Goal: Transaction & Acquisition: Purchase product/service

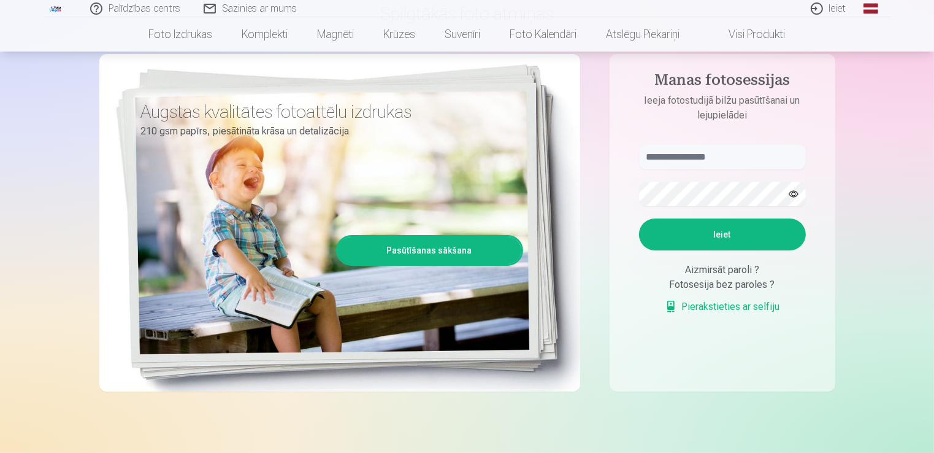
scroll to position [184, 0]
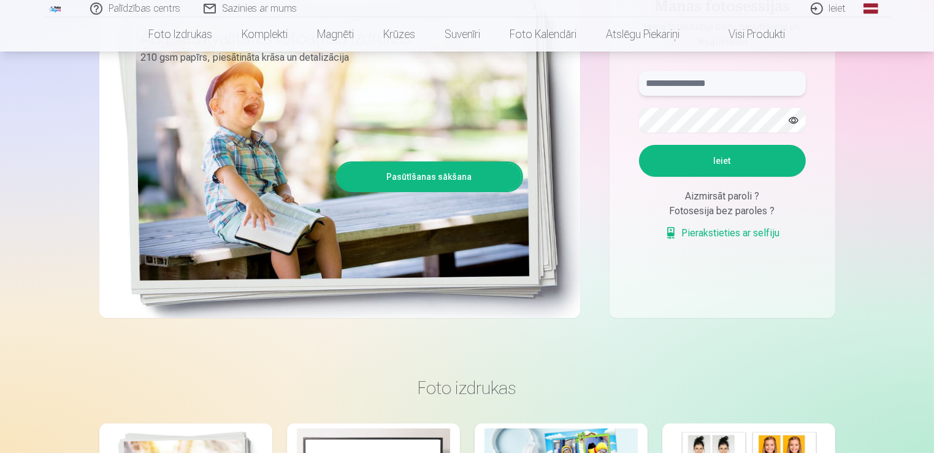
click at [677, 80] on input "text" at bounding box center [722, 83] width 167 height 25
type input "**********"
click at [727, 164] on button "Ieiet" at bounding box center [722, 161] width 167 height 32
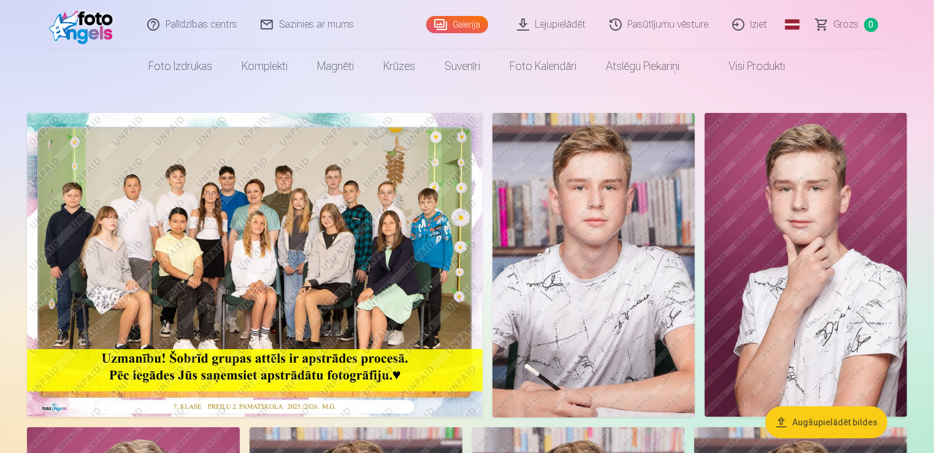
scroll to position [61, 0]
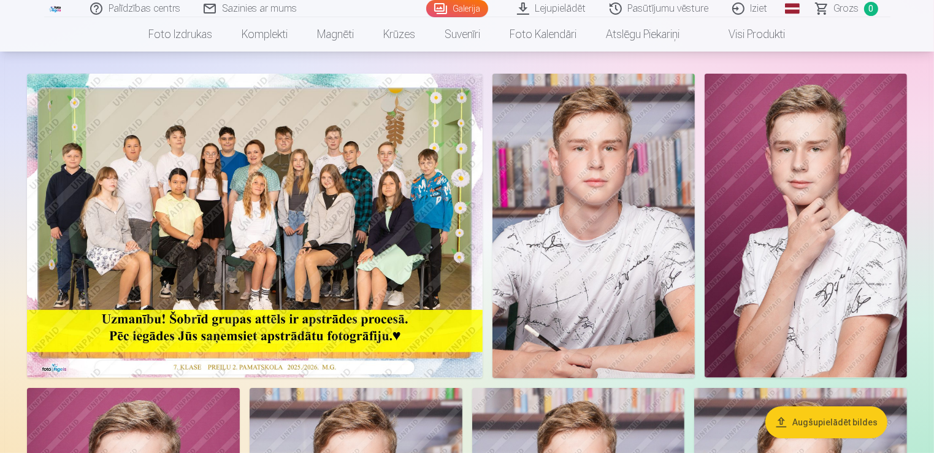
click at [312, 246] on img at bounding box center [255, 226] width 456 height 304
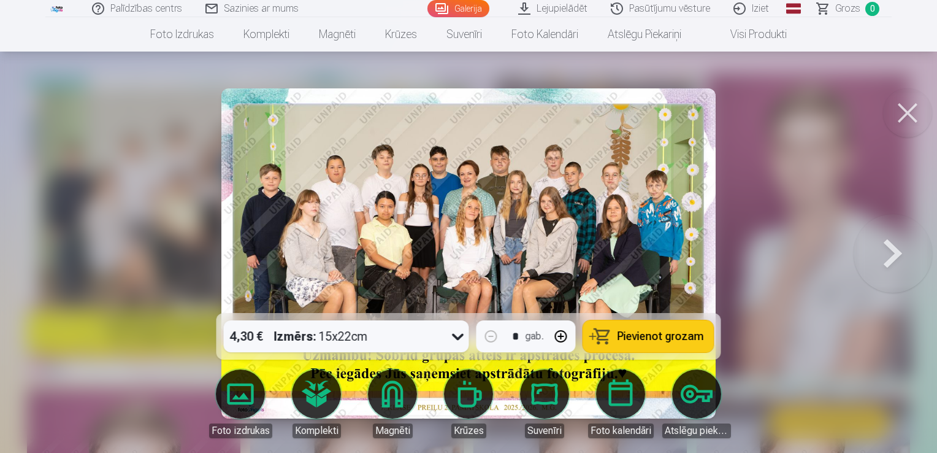
click at [888, 104] on button at bounding box center [907, 112] width 49 height 49
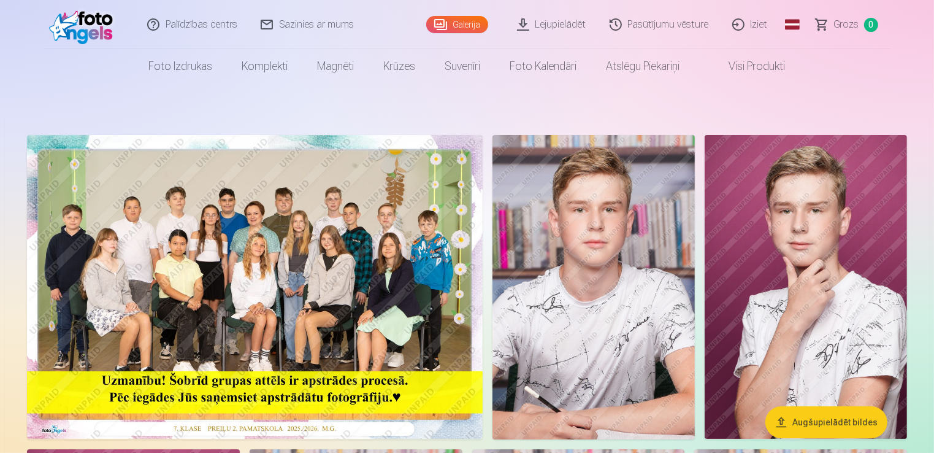
click at [285, 311] on img at bounding box center [255, 287] width 456 height 304
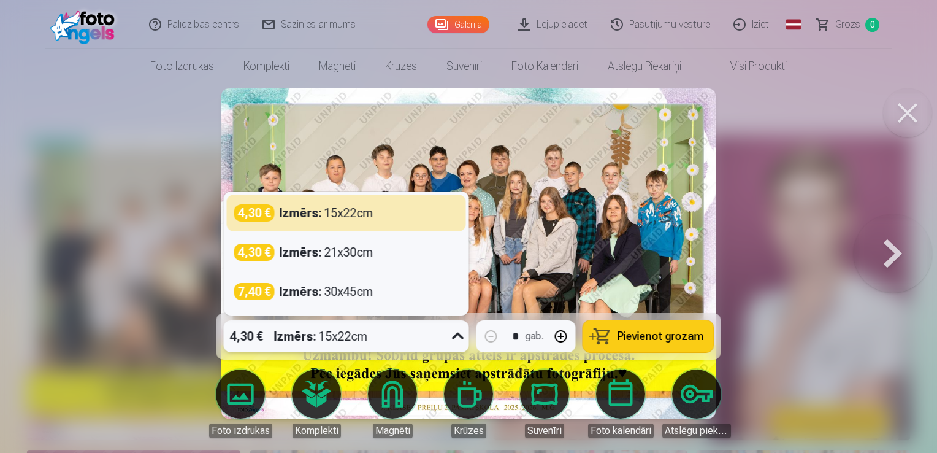
click at [456, 336] on icon at bounding box center [458, 335] width 12 height 7
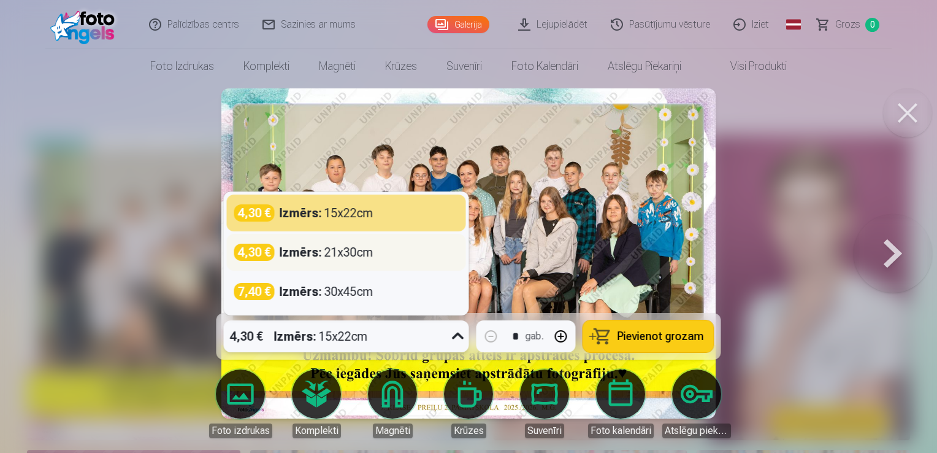
click at [350, 255] on div "Izmērs : 21x30cm" at bounding box center [327, 251] width 94 height 17
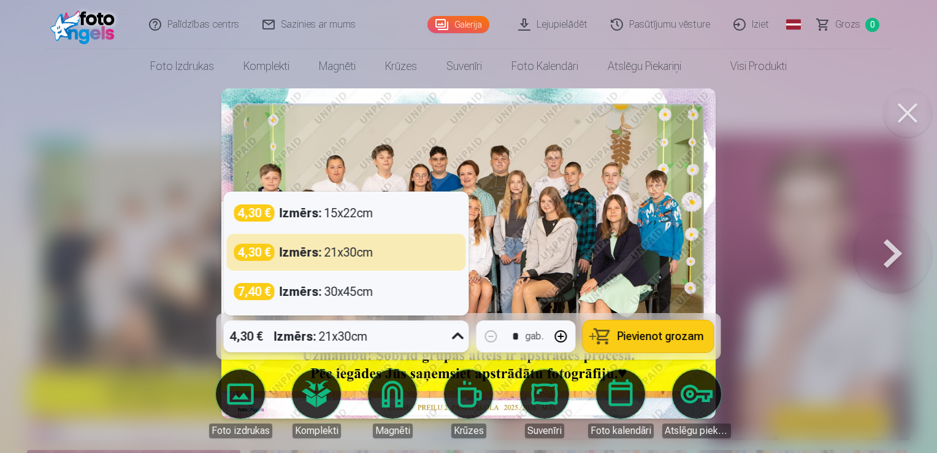
click at [457, 338] on icon at bounding box center [458, 336] width 20 height 20
click at [898, 117] on button at bounding box center [907, 112] width 49 height 49
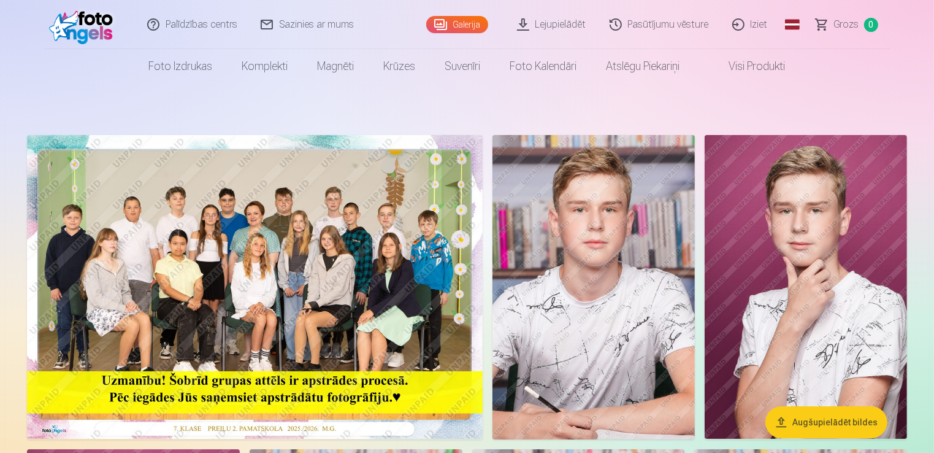
click at [602, 252] on img at bounding box center [593, 287] width 202 height 304
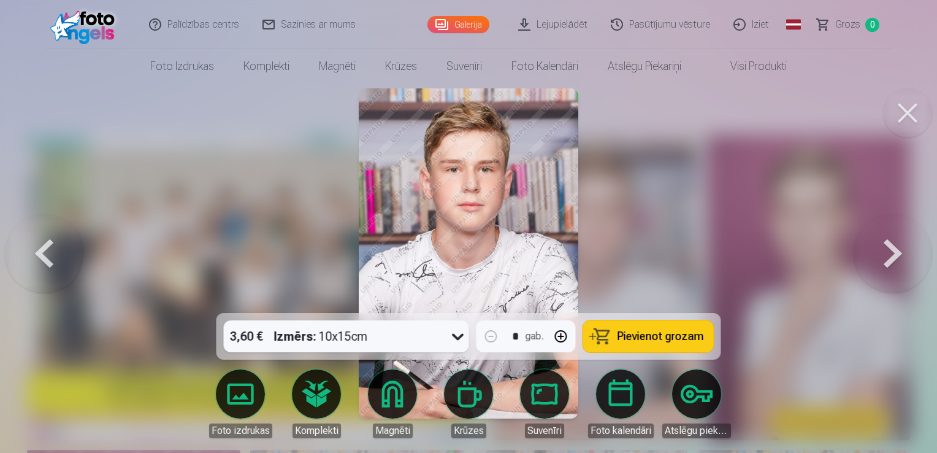
click at [461, 342] on icon at bounding box center [458, 336] width 20 height 20
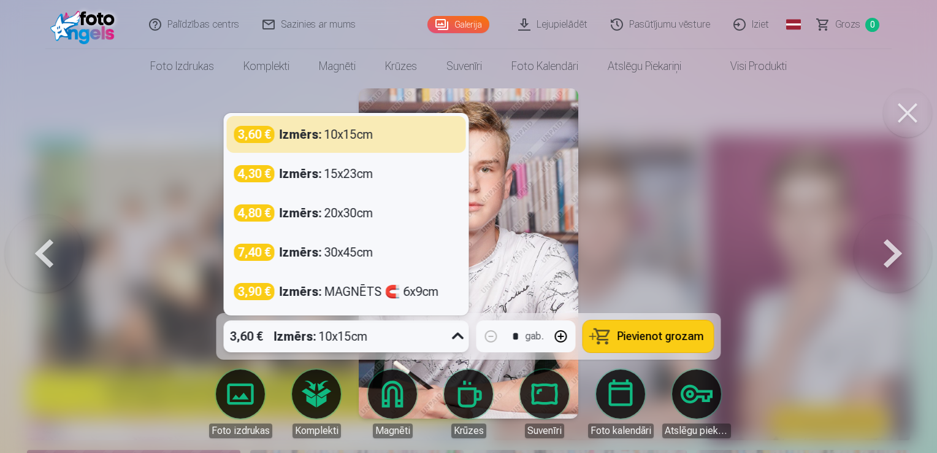
click at [461, 342] on icon at bounding box center [458, 336] width 20 height 20
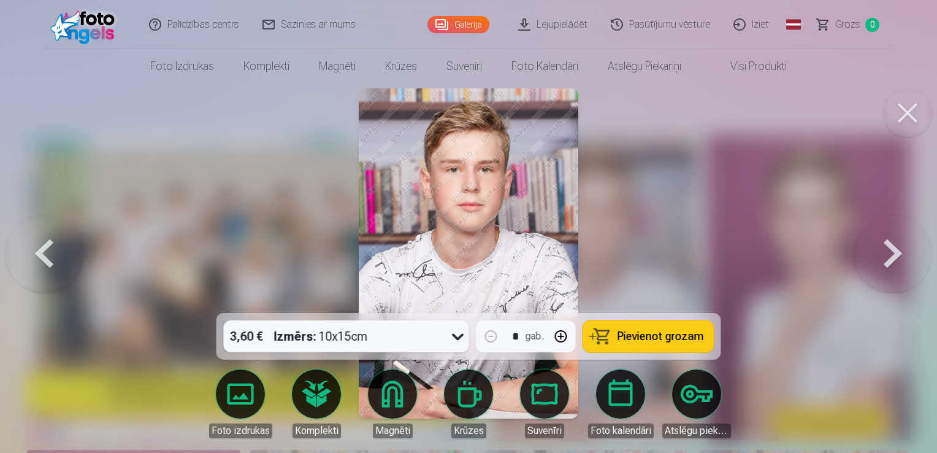
click at [905, 110] on button at bounding box center [907, 112] width 49 height 49
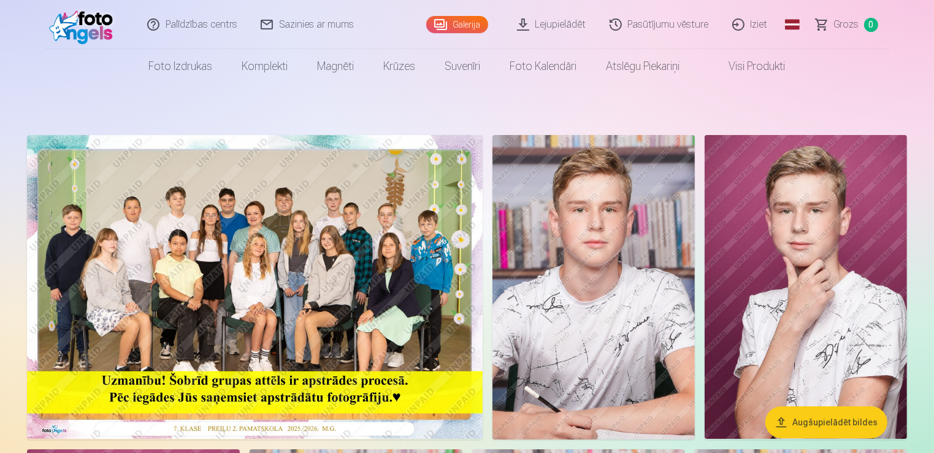
click at [834, 196] on img at bounding box center [806, 287] width 202 height 304
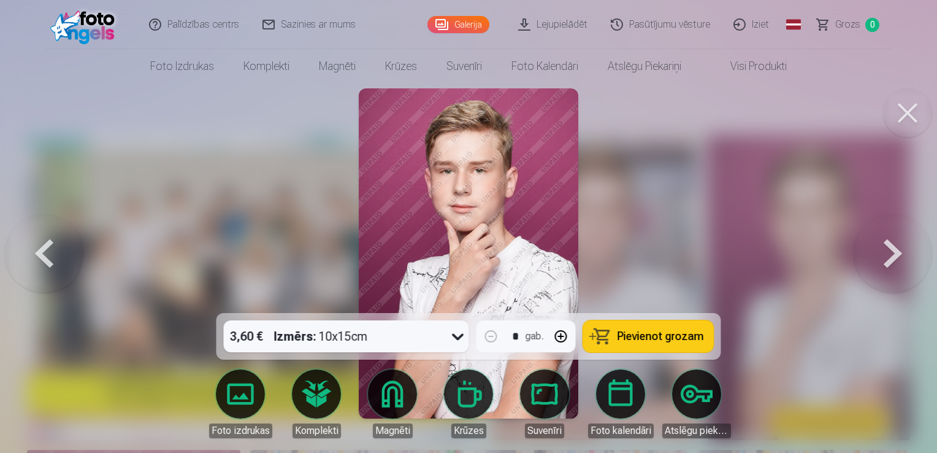
click at [894, 115] on button at bounding box center [907, 112] width 49 height 49
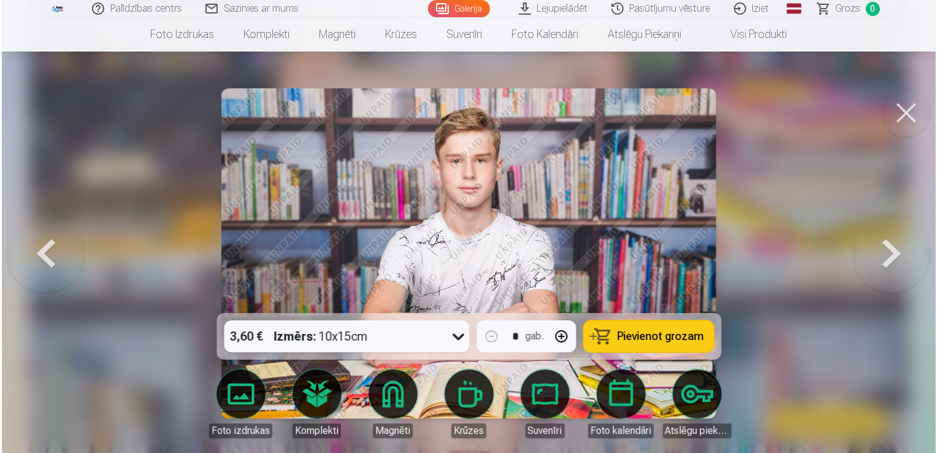
scroll to position [2151, 0]
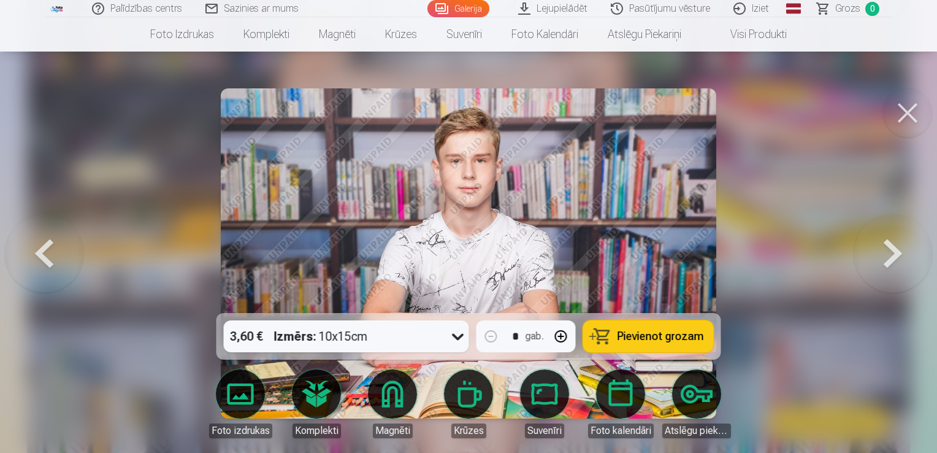
click at [899, 114] on button at bounding box center [907, 112] width 49 height 49
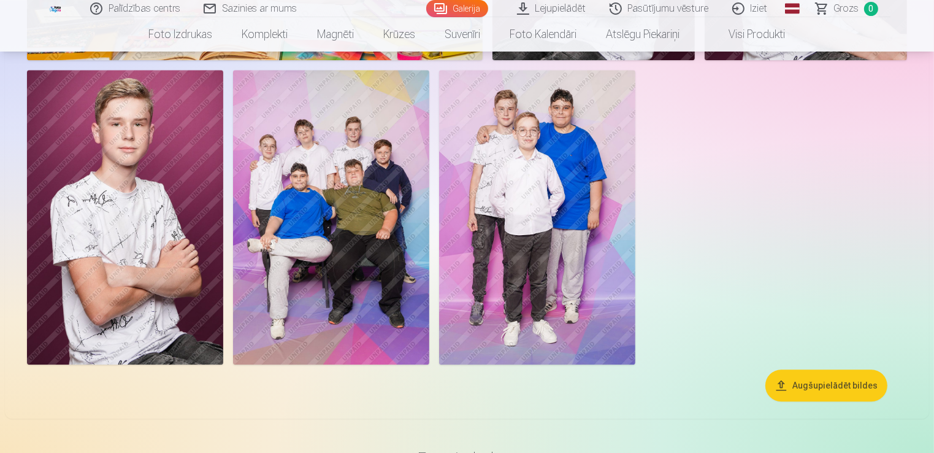
click at [499, 256] on img at bounding box center [537, 217] width 196 height 294
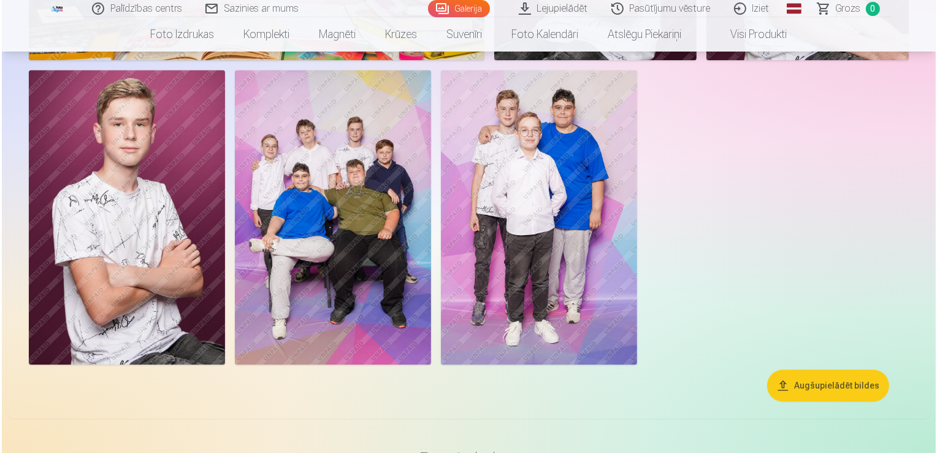
scroll to position [3260, 0]
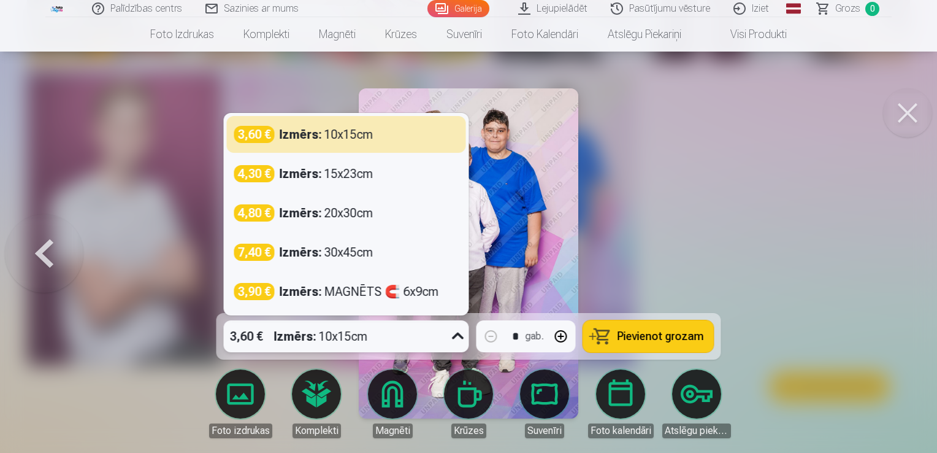
click at [456, 334] on icon at bounding box center [458, 336] width 20 height 20
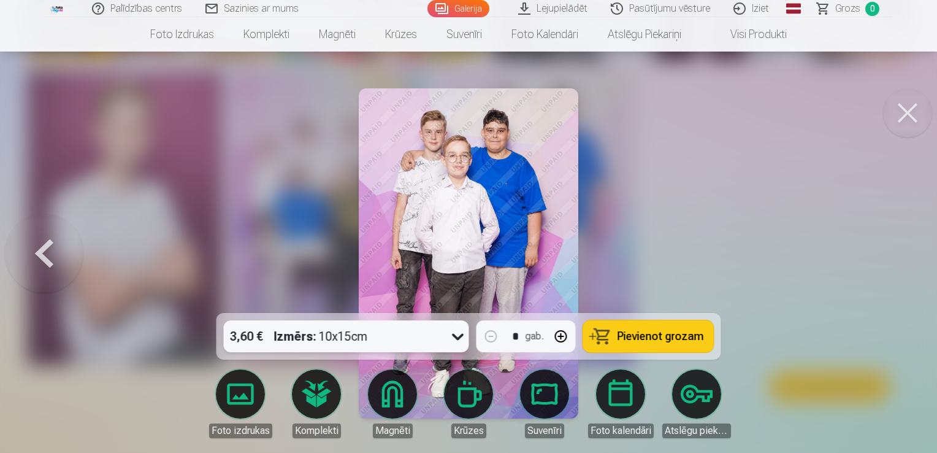
click at [891, 124] on button at bounding box center [907, 112] width 49 height 49
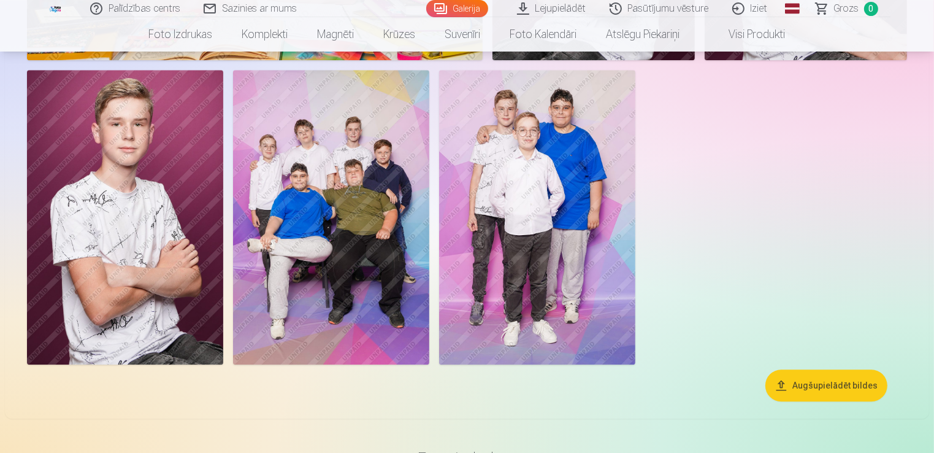
click at [391, 274] on img at bounding box center [331, 217] width 196 height 294
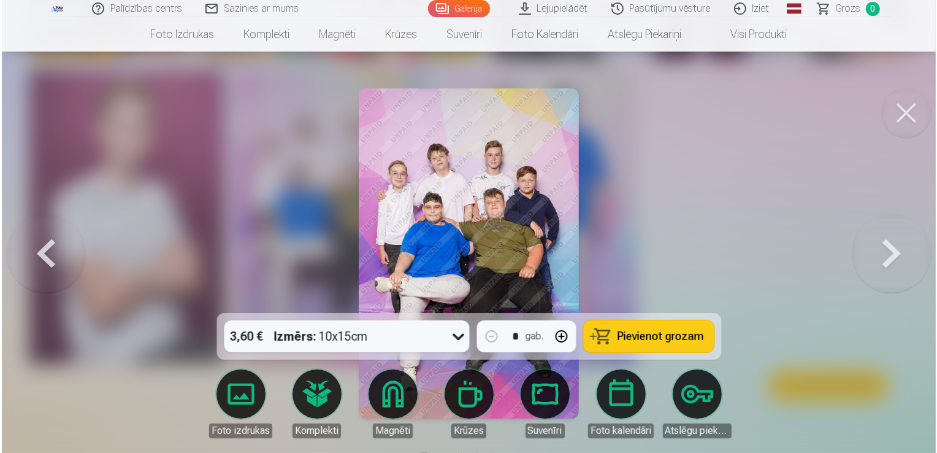
scroll to position [3260, 0]
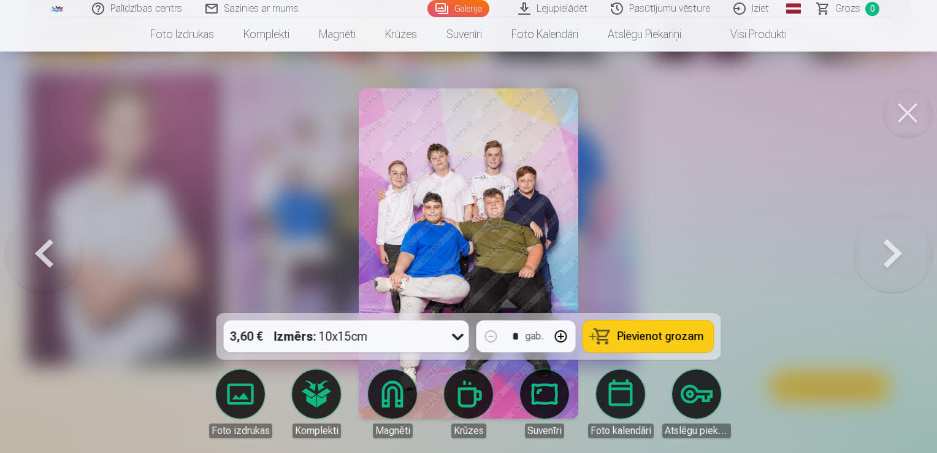
click at [903, 111] on button at bounding box center [907, 112] width 49 height 49
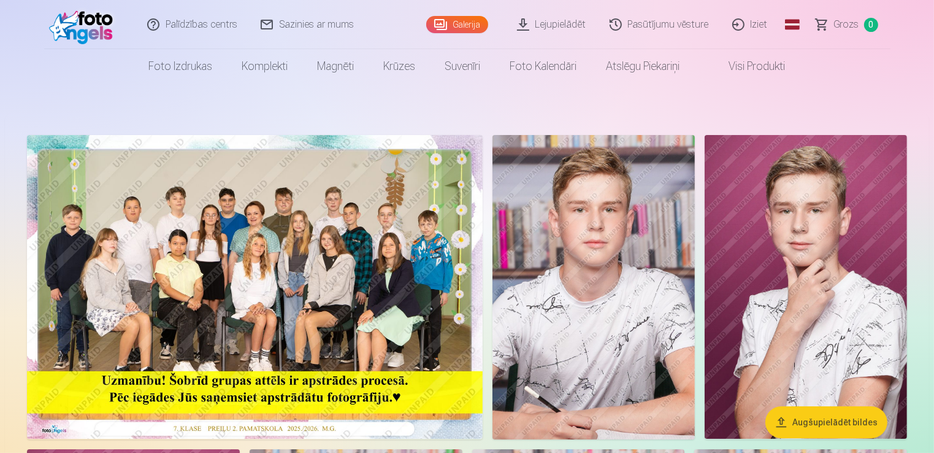
click at [319, 310] on img at bounding box center [255, 287] width 456 height 304
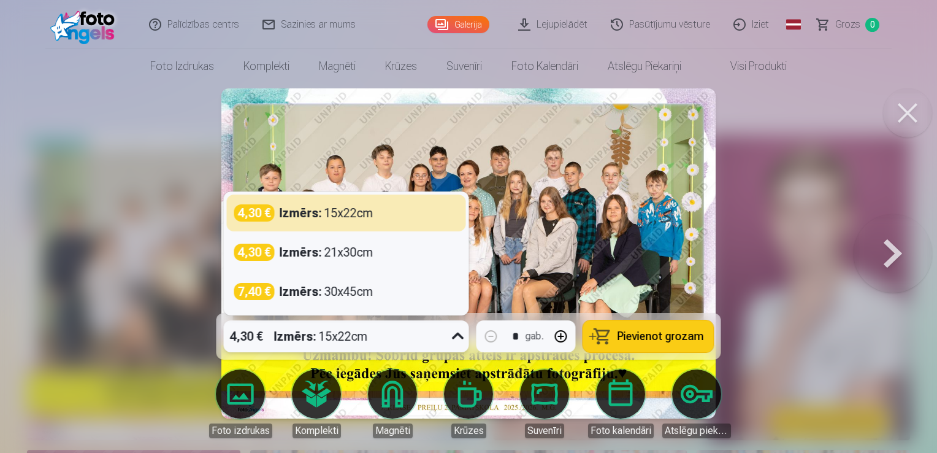
click at [454, 337] on icon at bounding box center [458, 336] width 20 height 20
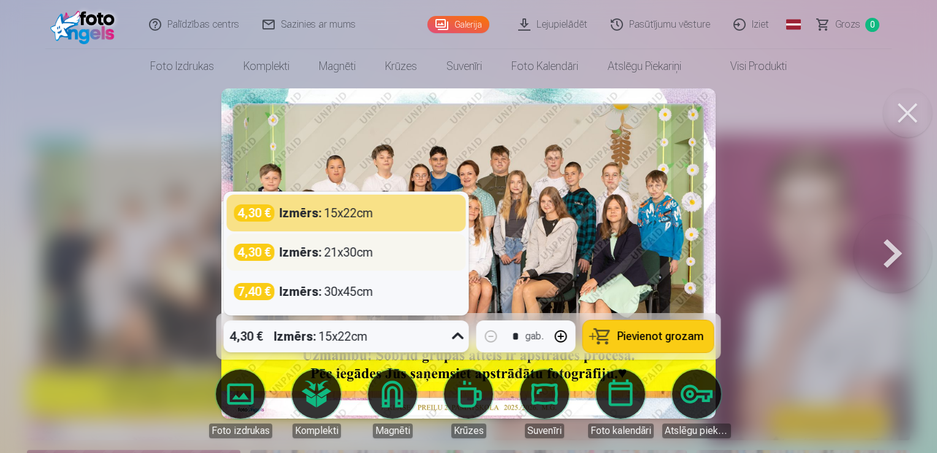
click at [339, 261] on div "4,30 € Izmērs : 21x30cm" at bounding box center [346, 252] width 239 height 37
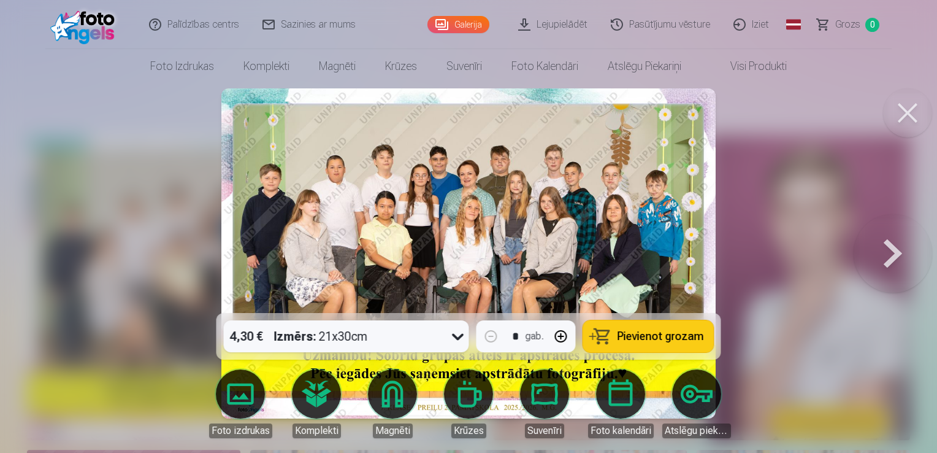
click at [625, 340] on span "Pievienot grozam" at bounding box center [661, 336] width 86 height 11
click at [897, 114] on button at bounding box center [907, 112] width 49 height 49
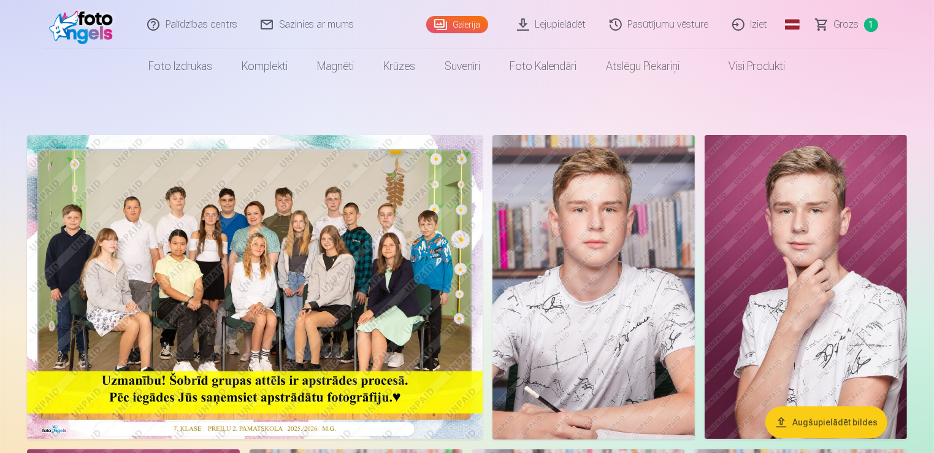
click at [850, 23] on span "Grozs" at bounding box center [846, 24] width 25 height 15
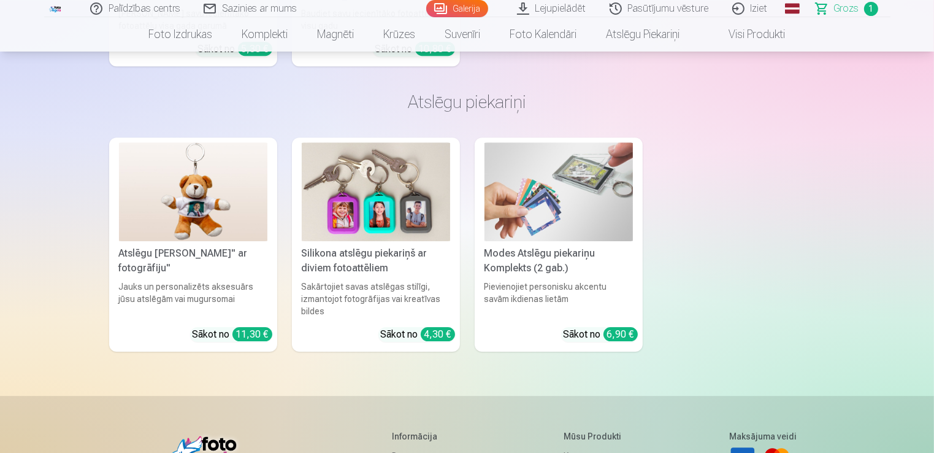
scroll to position [3925, 0]
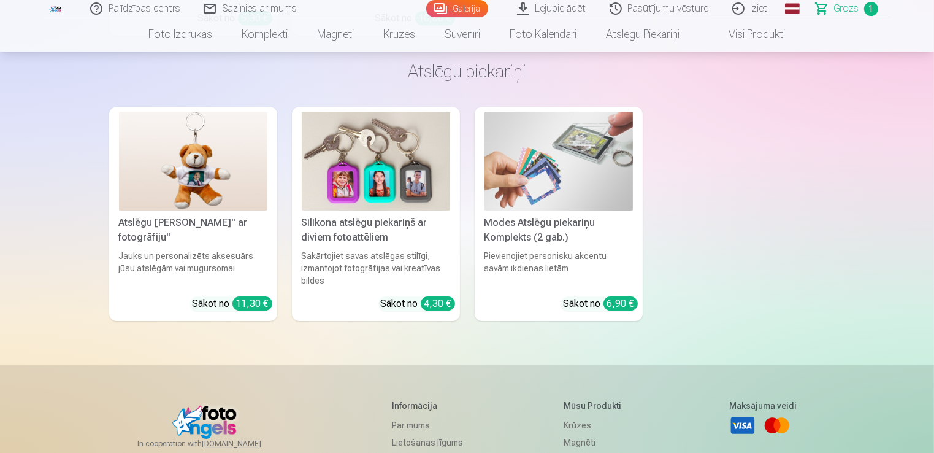
click at [550, 180] on img at bounding box center [559, 161] width 148 height 99
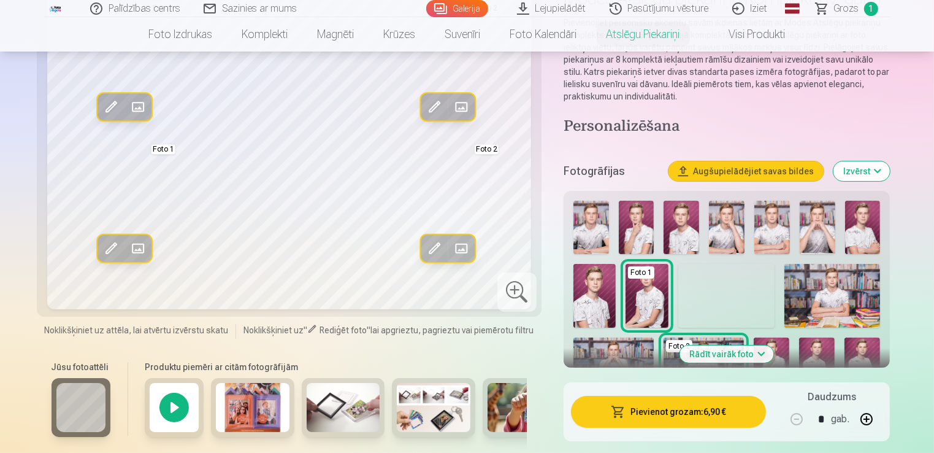
scroll to position [123, 0]
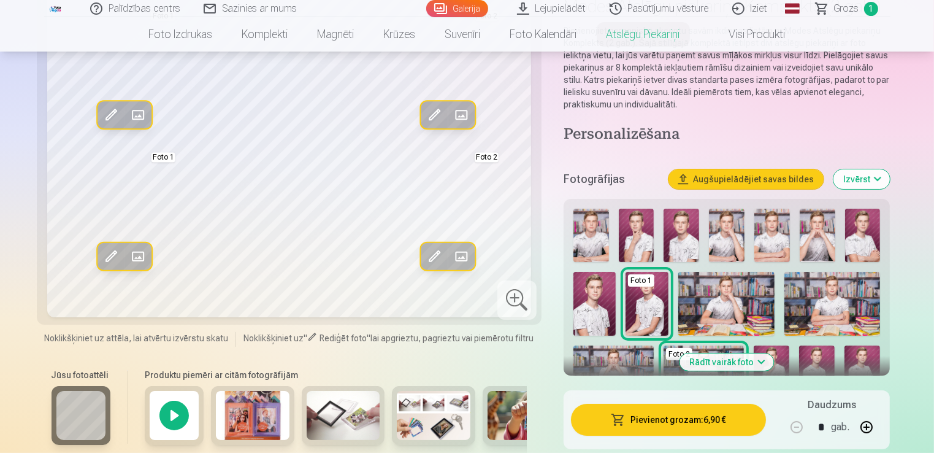
click at [323, 423] on img at bounding box center [344, 415] width 74 height 49
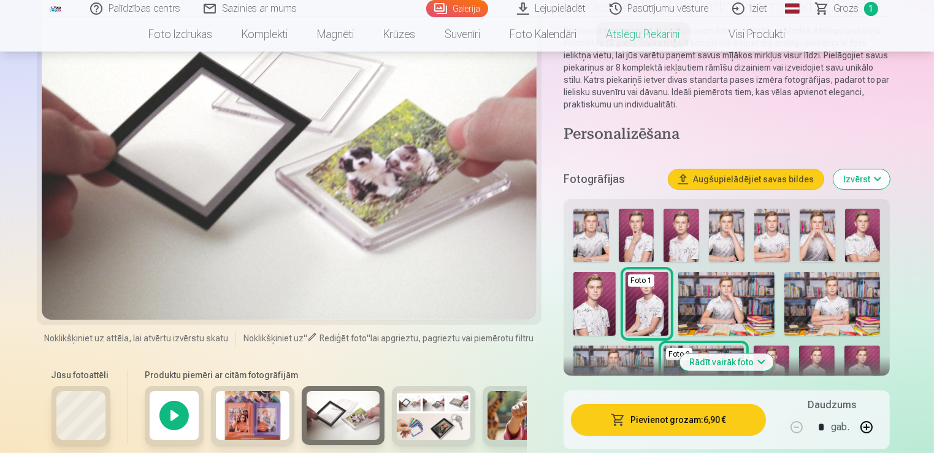
click at [435, 424] on img at bounding box center [434, 415] width 74 height 49
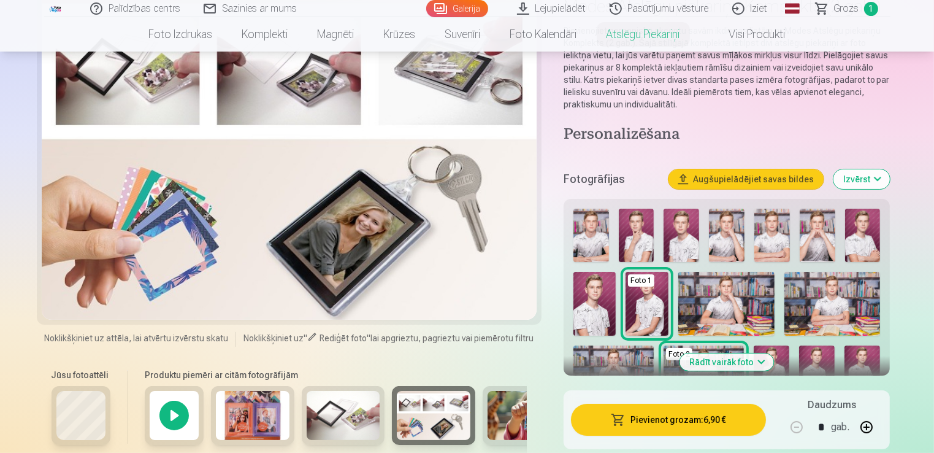
click at [497, 418] on img at bounding box center [525, 415] width 74 height 49
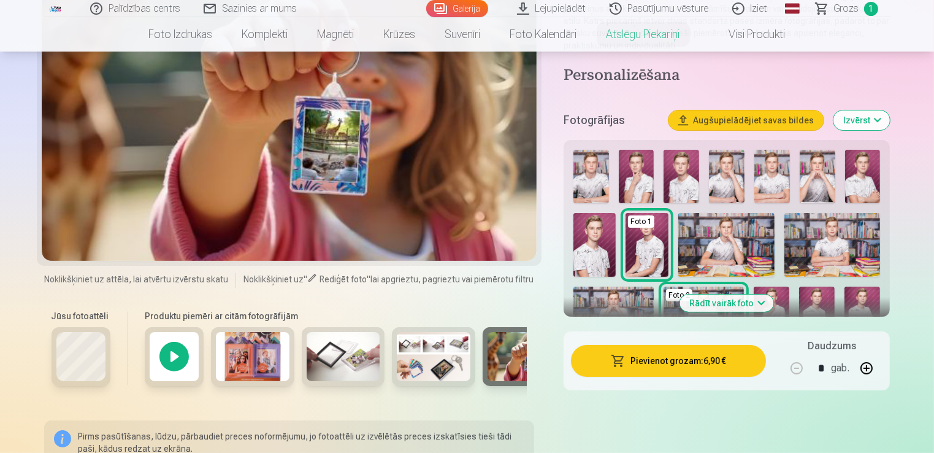
scroll to position [184, 0]
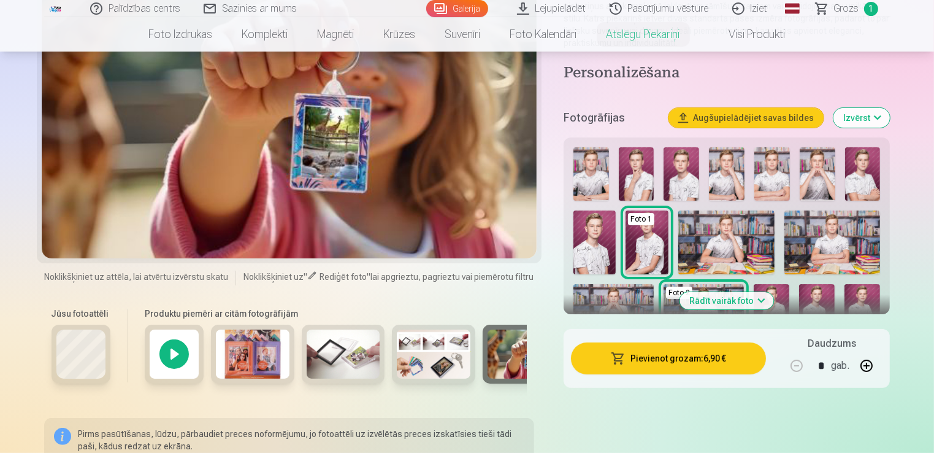
drag, startPoint x: 311, startPoint y: 399, endPoint x: 355, endPoint y: 393, distance: 44.5
click at [355, 393] on div "Produktu piemēri ar citām fotogrāfijām" at bounding box center [333, 351] width 402 height 103
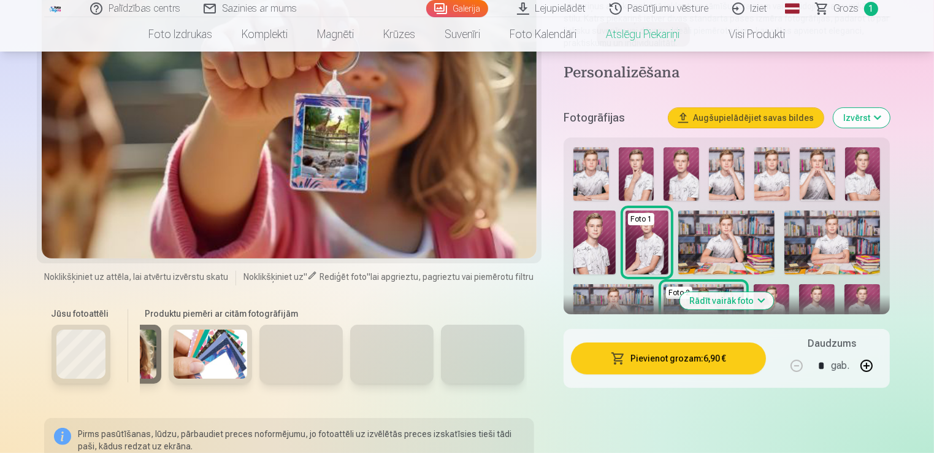
scroll to position [0, 405]
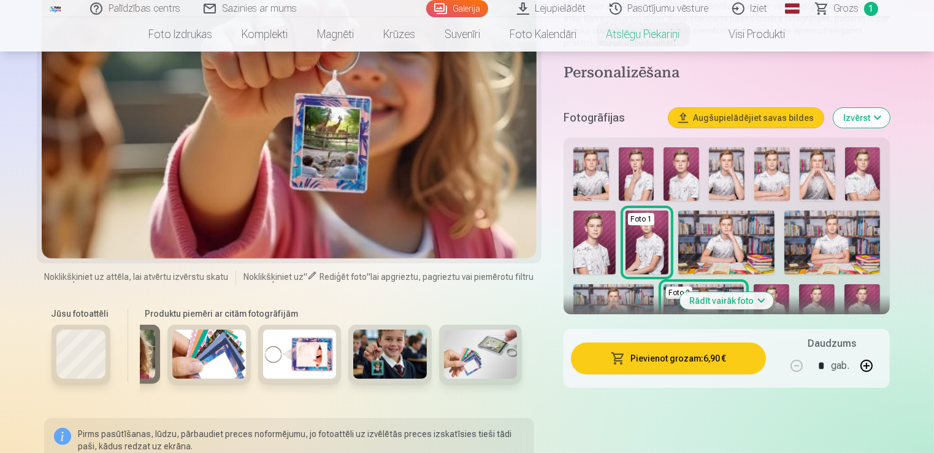
click at [412, 362] on img at bounding box center [390, 353] width 74 height 49
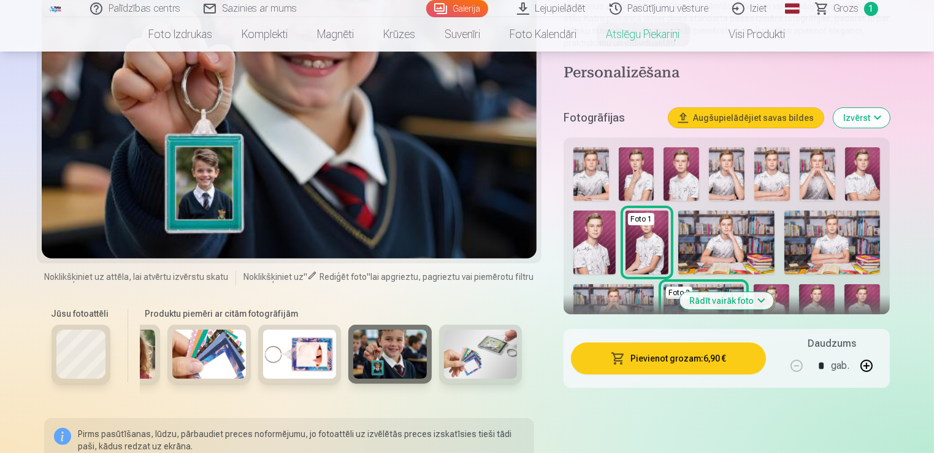
click at [460, 367] on img at bounding box center [481, 353] width 74 height 49
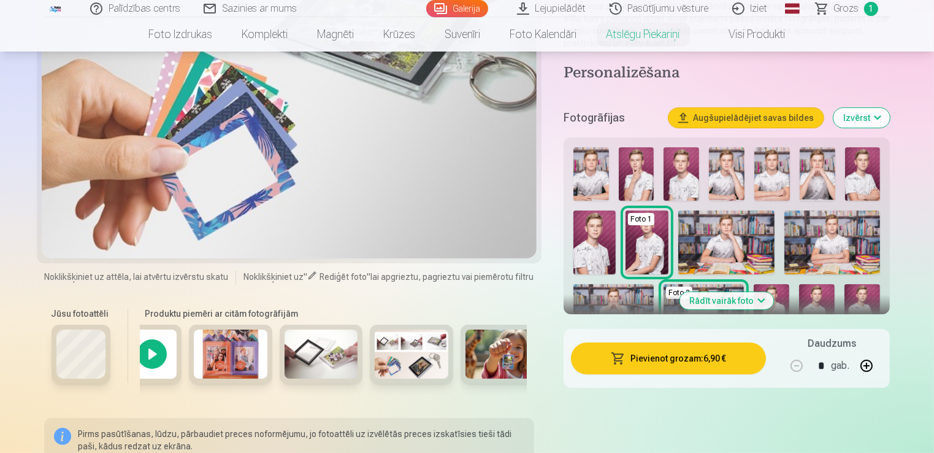
scroll to position [0, 0]
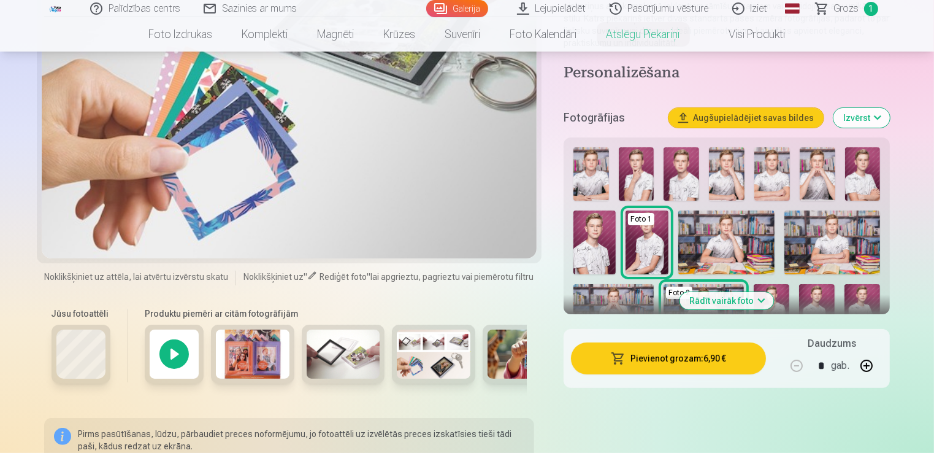
click at [172, 352] on div at bounding box center [174, 353] width 59 height 59
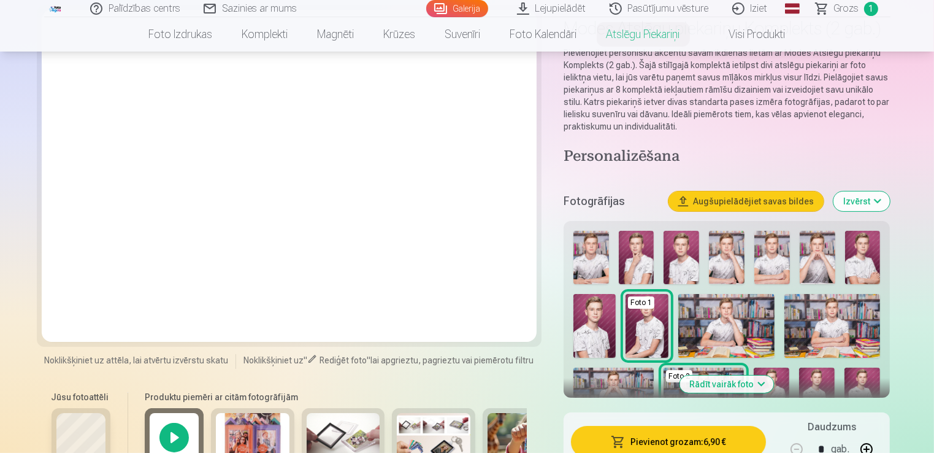
scroll to position [61, 0]
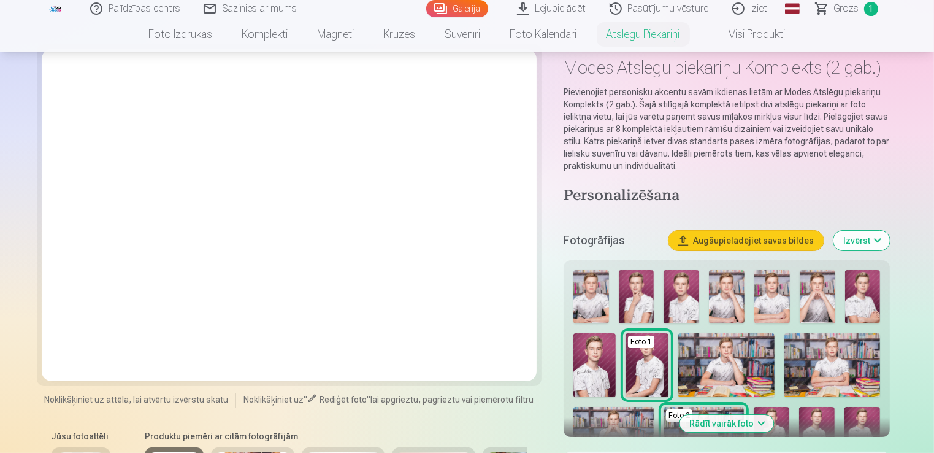
click at [801, 6] on link "Global" at bounding box center [792, 8] width 25 height 17
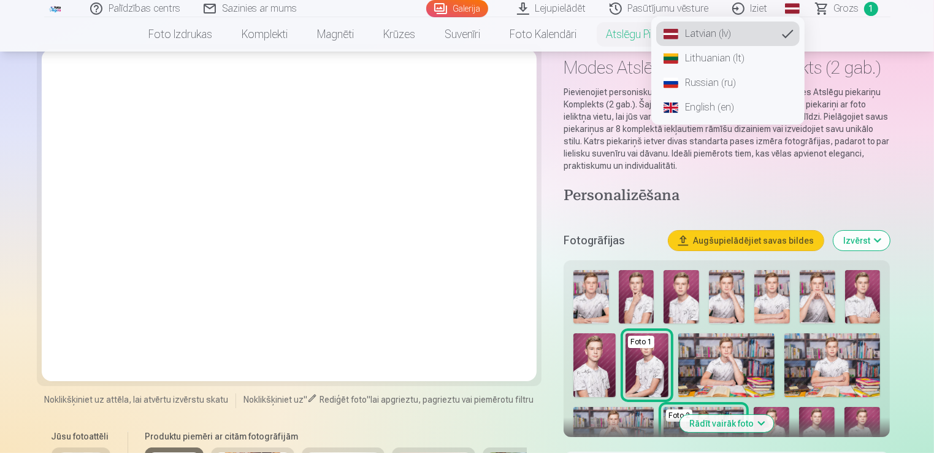
click at [801, 6] on link "Global" at bounding box center [792, 8] width 25 height 17
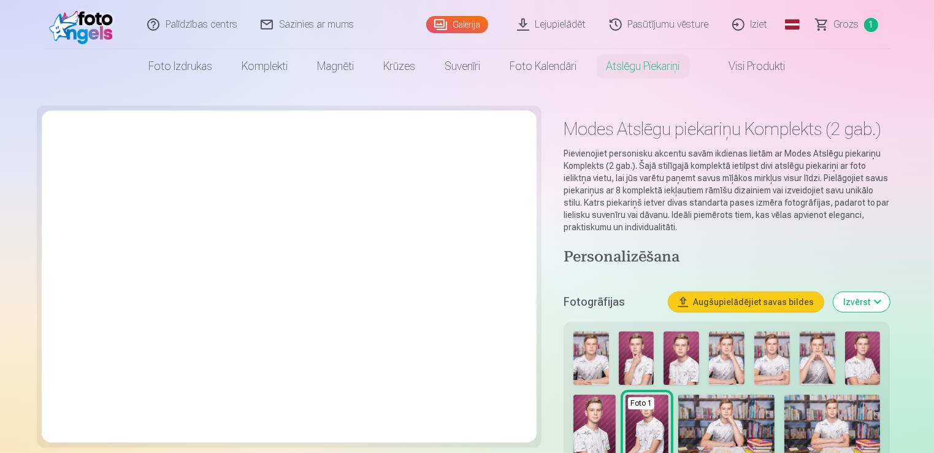
click at [770, 67] on link "Visi produkti" at bounding box center [747, 66] width 105 height 34
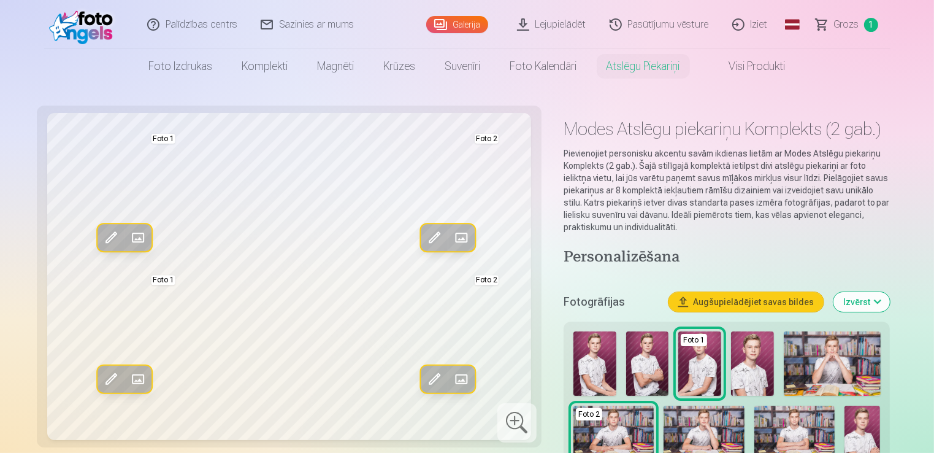
scroll to position [61, 0]
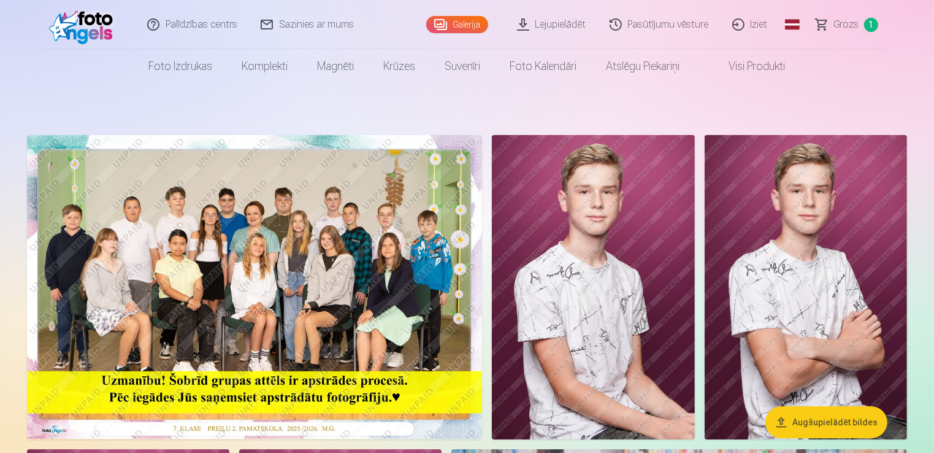
click at [315, 245] on img at bounding box center [254, 287] width 455 height 304
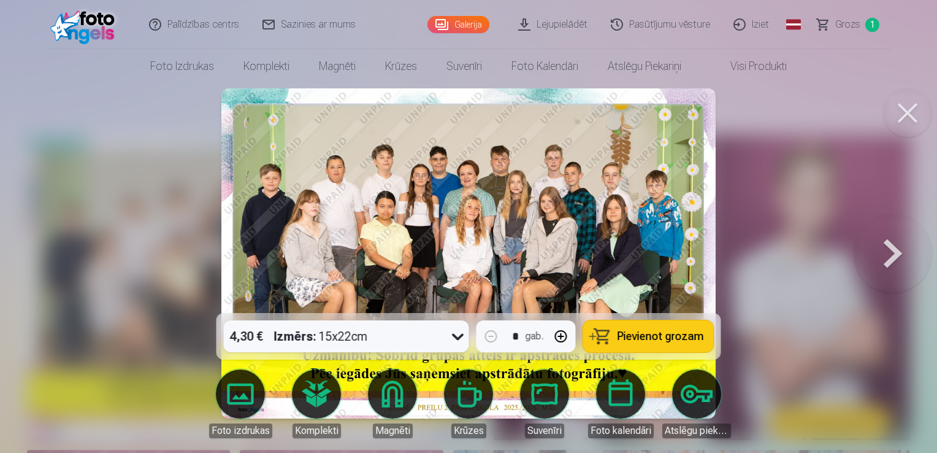
click at [908, 105] on button at bounding box center [907, 112] width 49 height 49
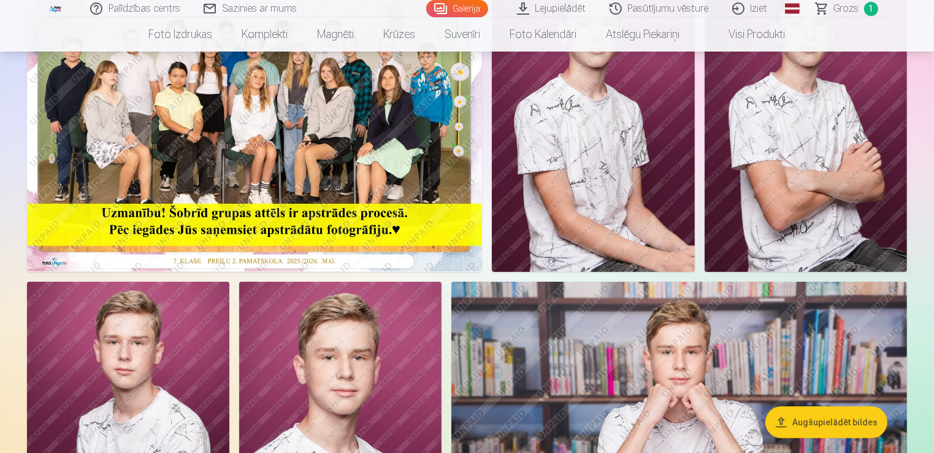
scroll to position [88, 0]
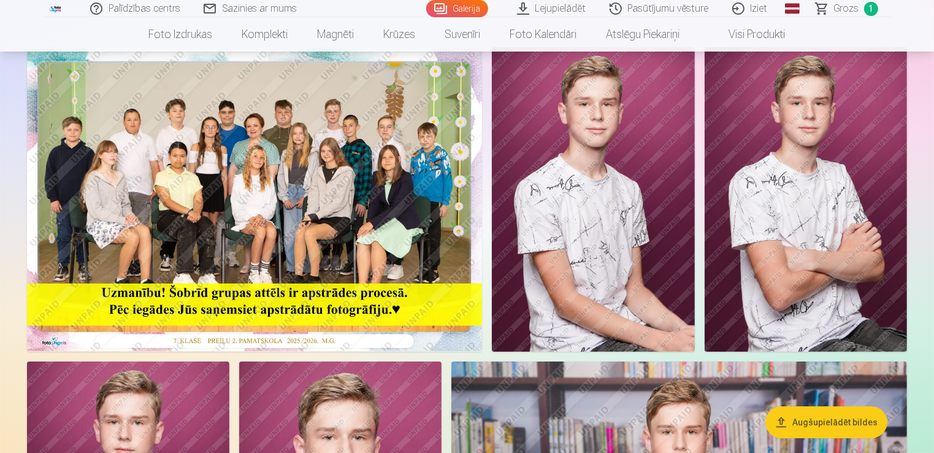
click at [633, 178] on img at bounding box center [593, 199] width 202 height 304
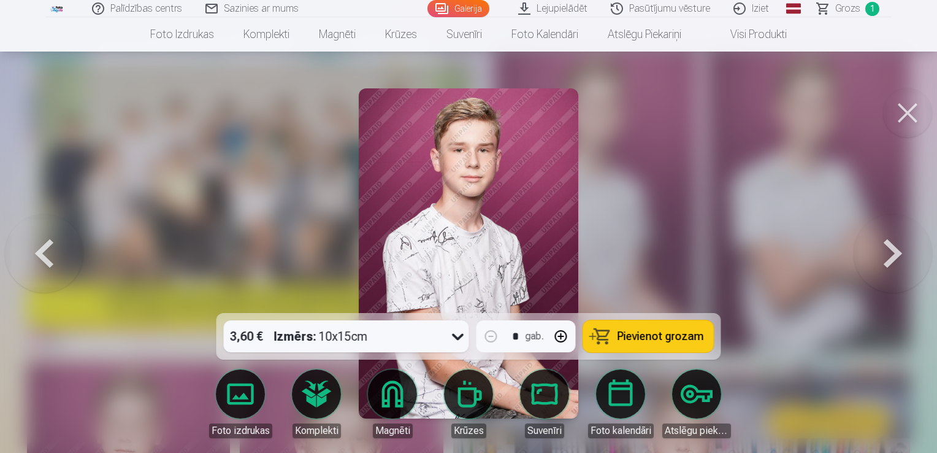
click at [913, 117] on button at bounding box center [907, 112] width 49 height 49
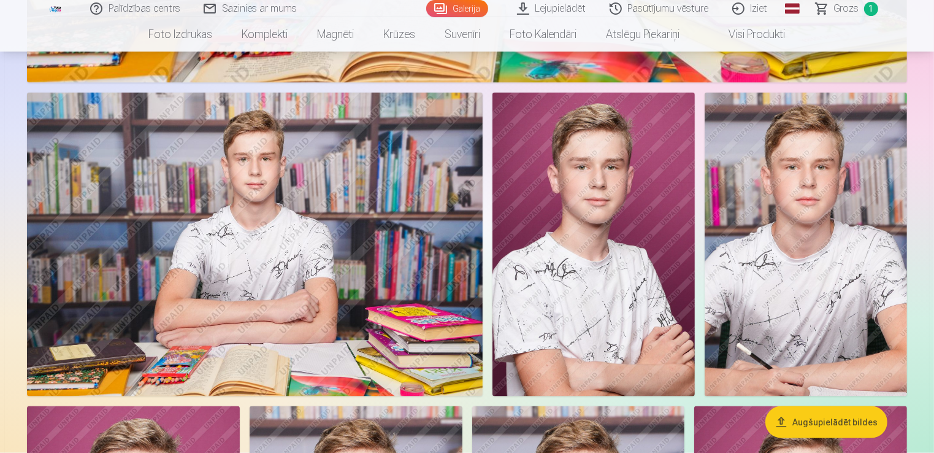
scroll to position [1877, 0]
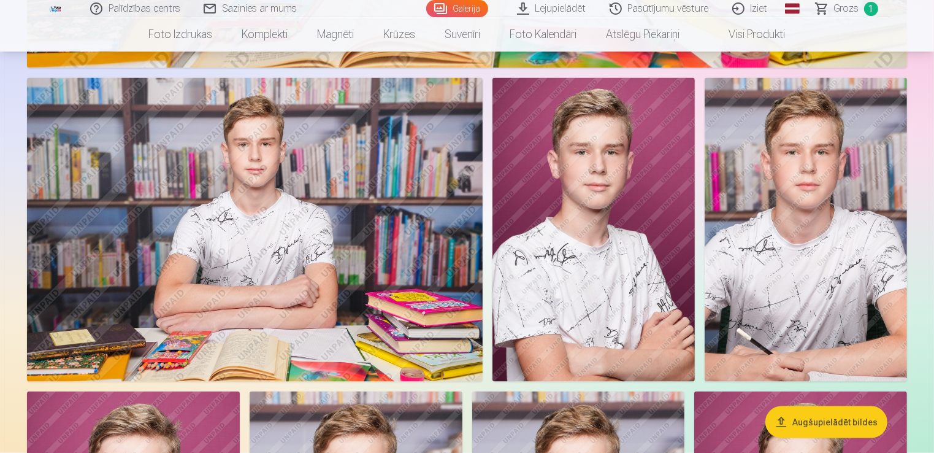
click at [411, 242] on img at bounding box center [255, 230] width 456 height 304
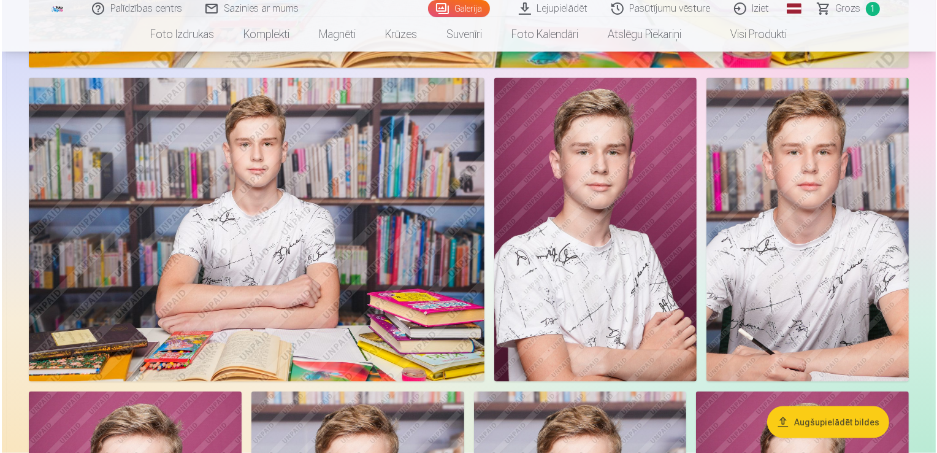
scroll to position [1882, 0]
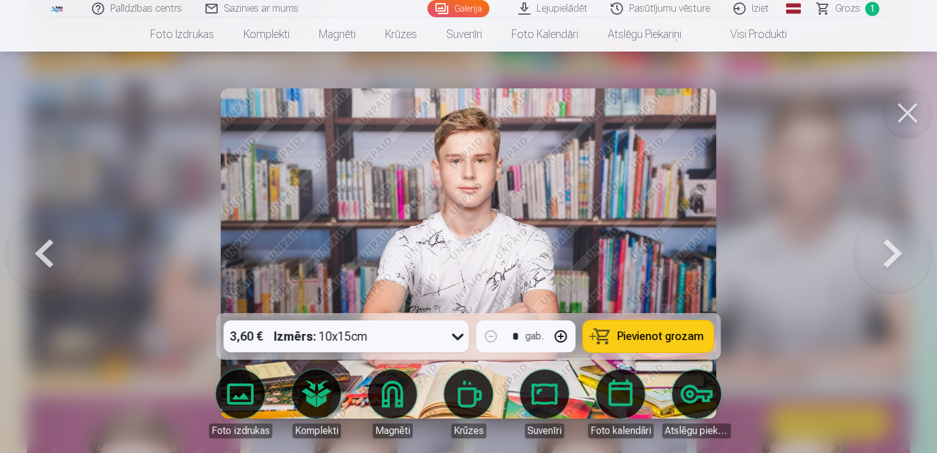
click at [894, 117] on button at bounding box center [907, 112] width 49 height 49
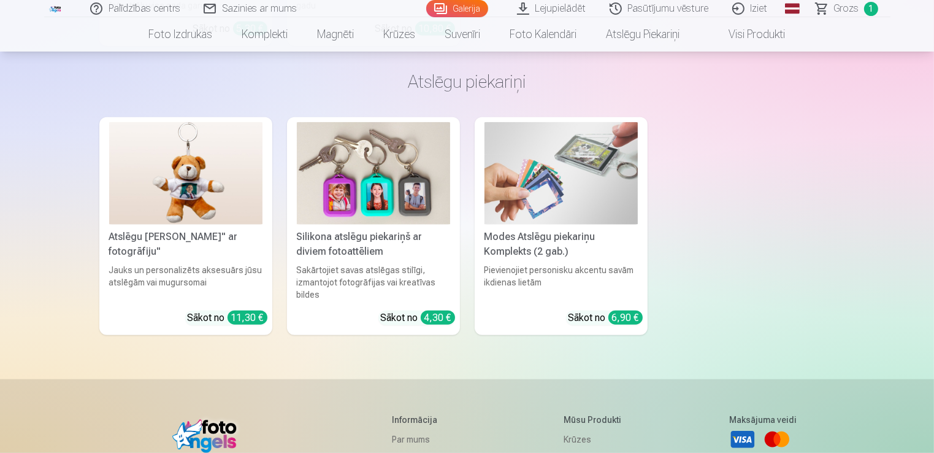
scroll to position [5874, 0]
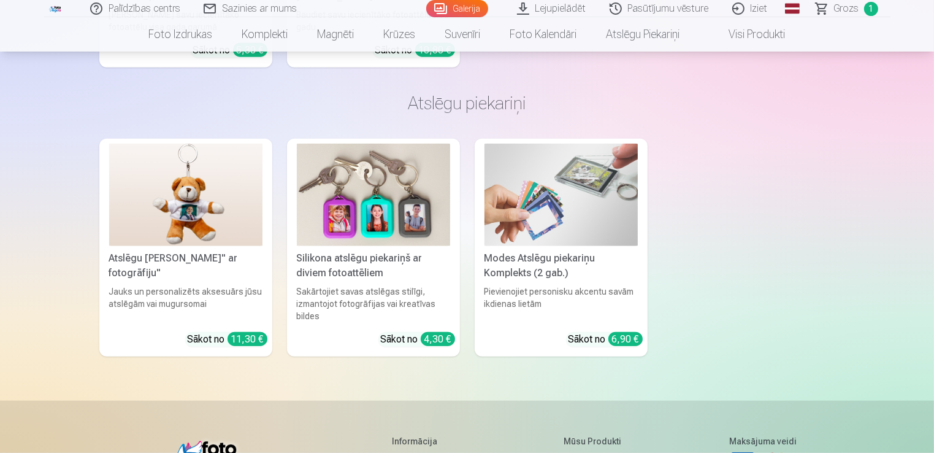
click at [545, 205] on img at bounding box center [561, 195] width 153 height 102
